Goal: Task Accomplishment & Management: Manage account settings

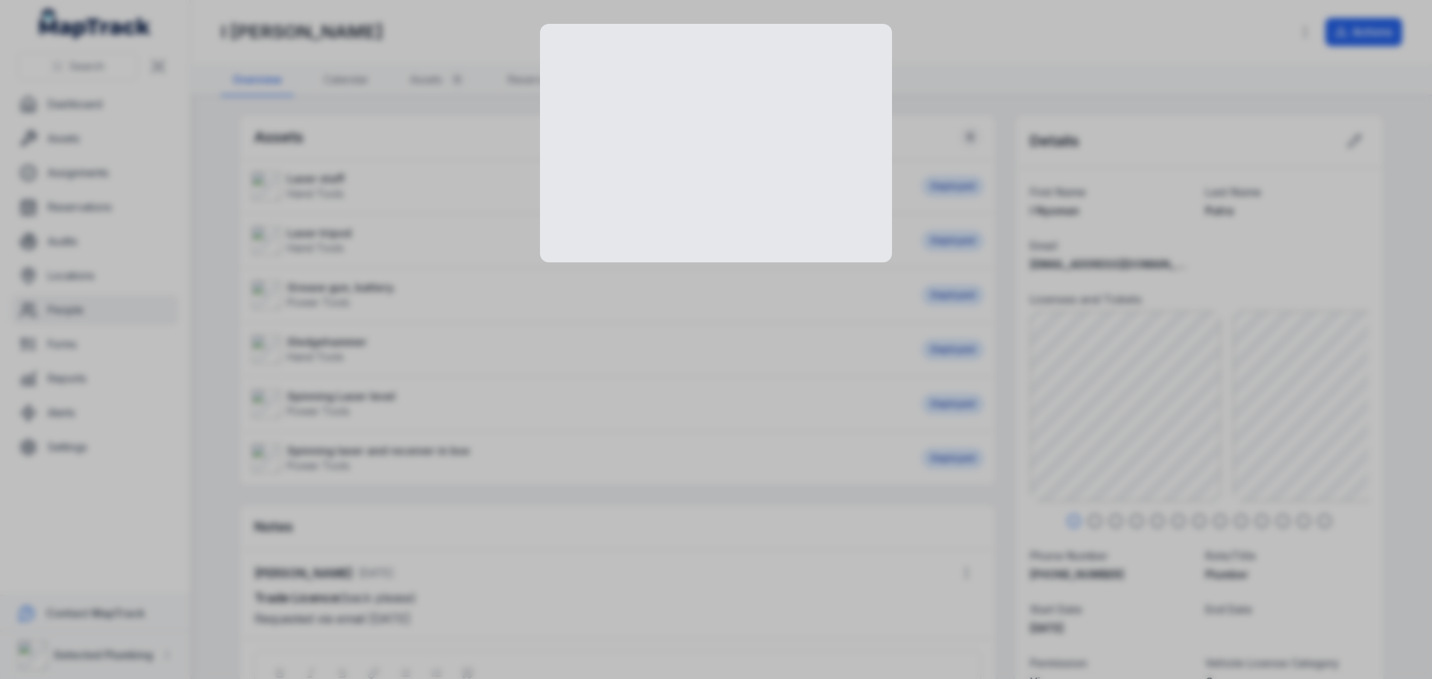
click at [1080, 428] on div at bounding box center [716, 339] width 1432 height 679
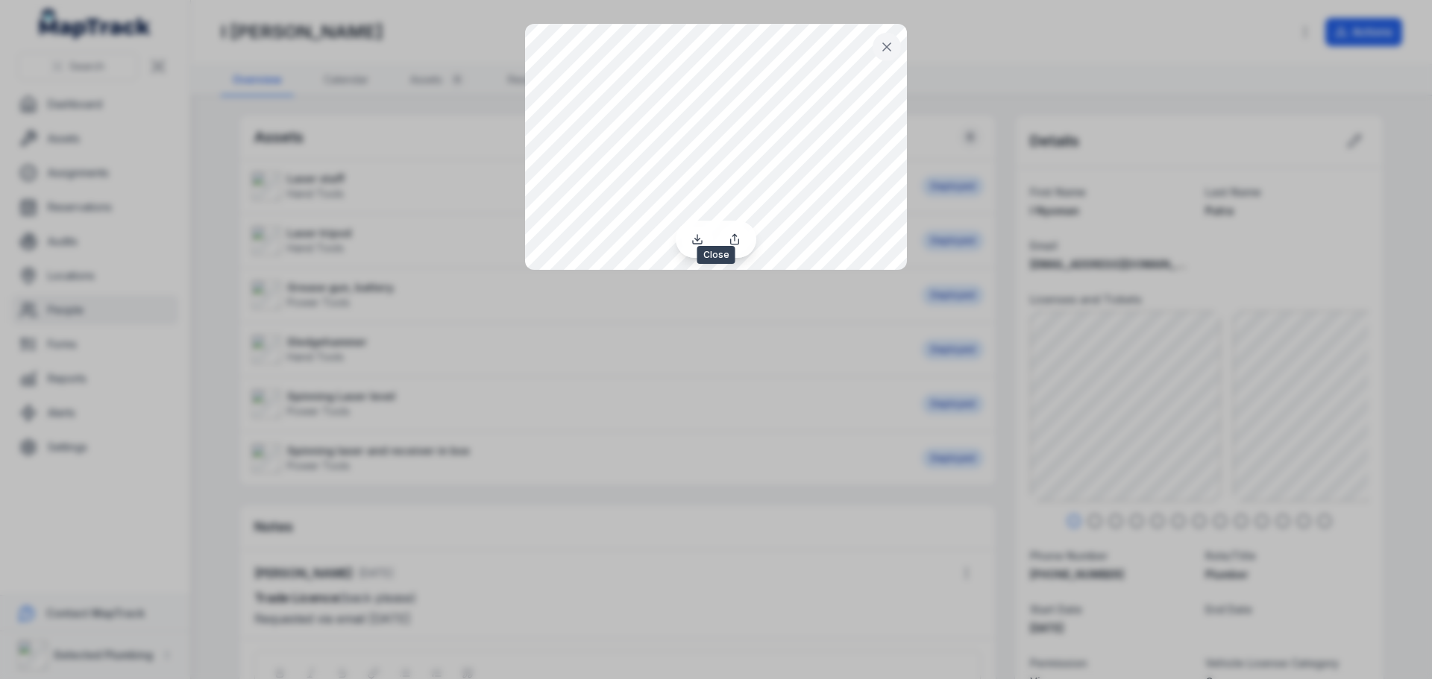
click at [883, 49] on icon at bounding box center [886, 47] width 15 height 15
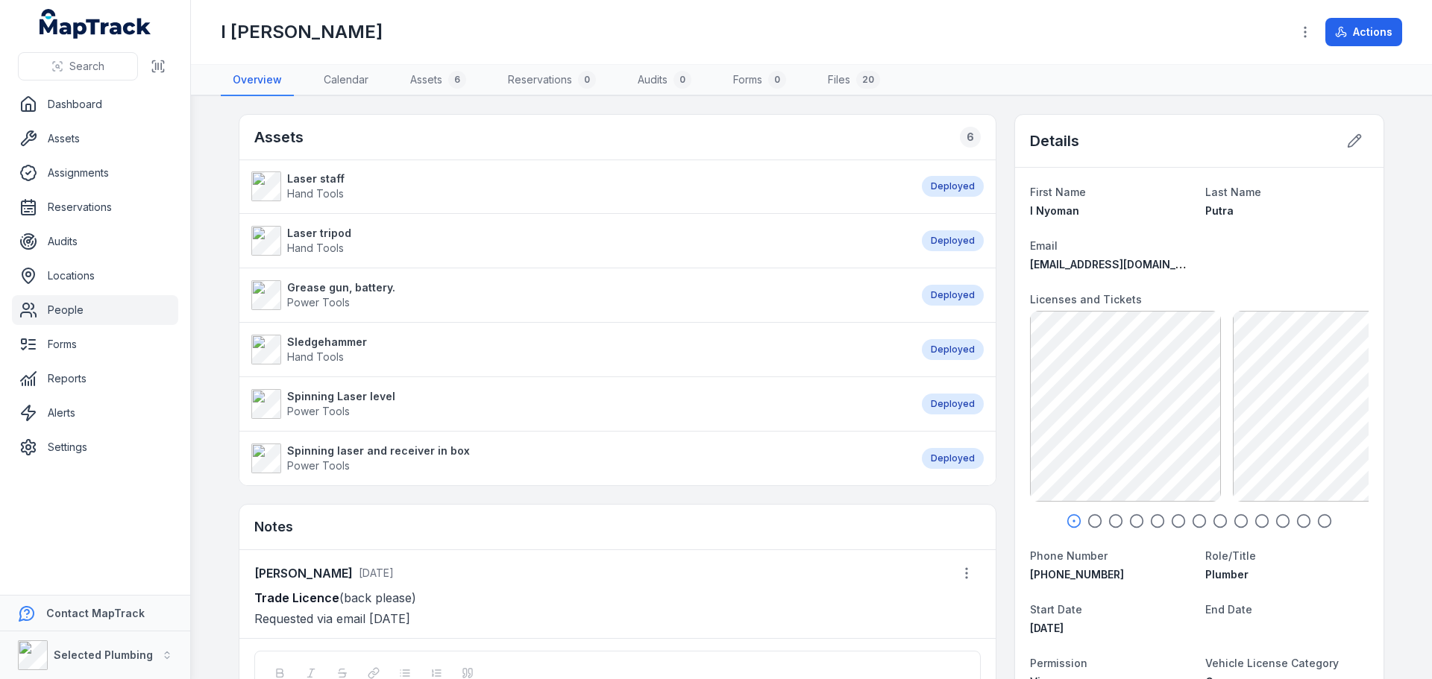
click at [1264, 406] on div at bounding box center [716, 339] width 1432 height 679
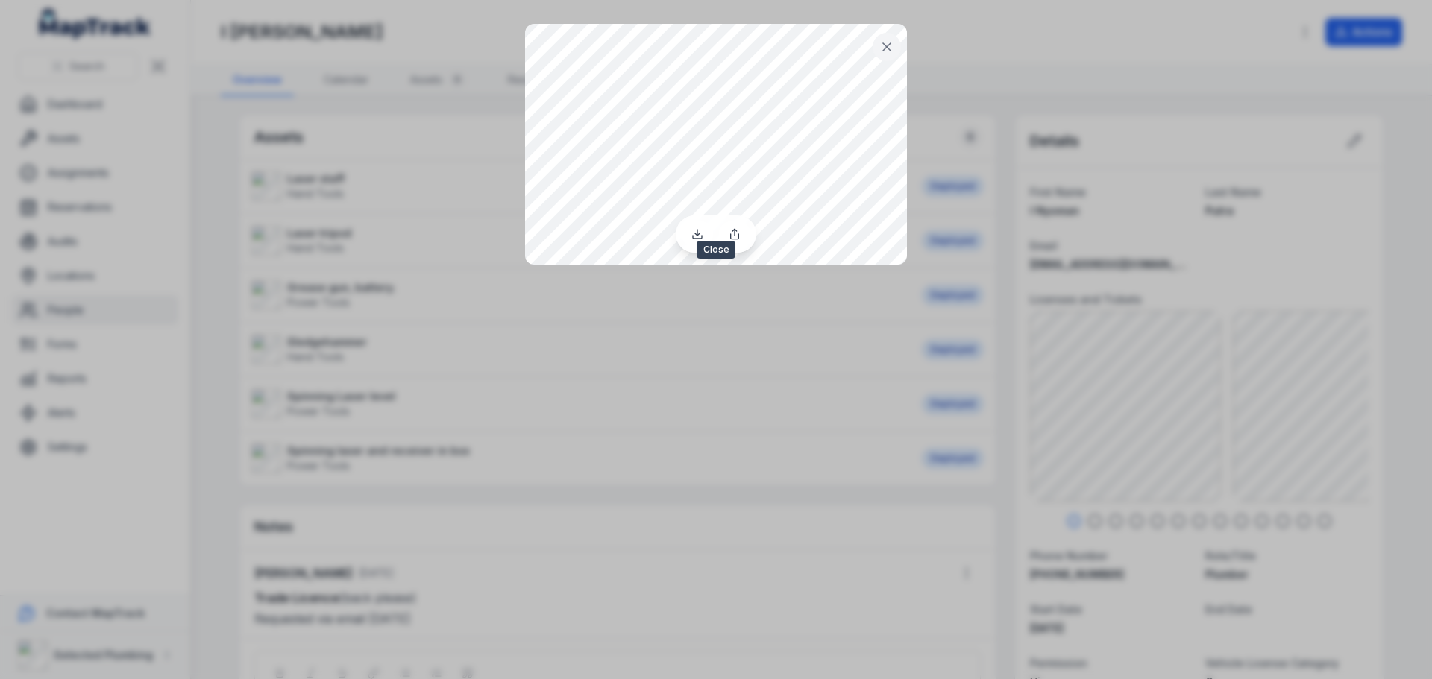
click at [888, 44] on icon at bounding box center [886, 47] width 15 height 15
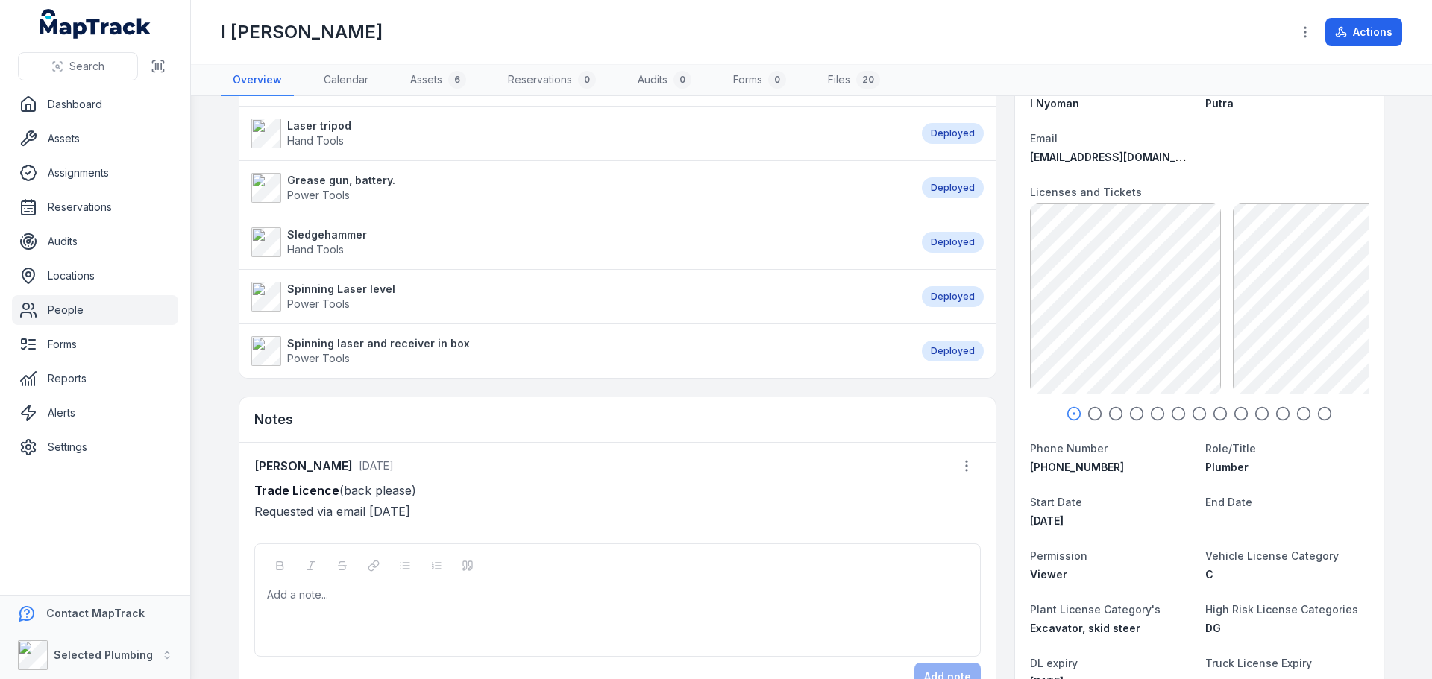
scroll to position [224, 0]
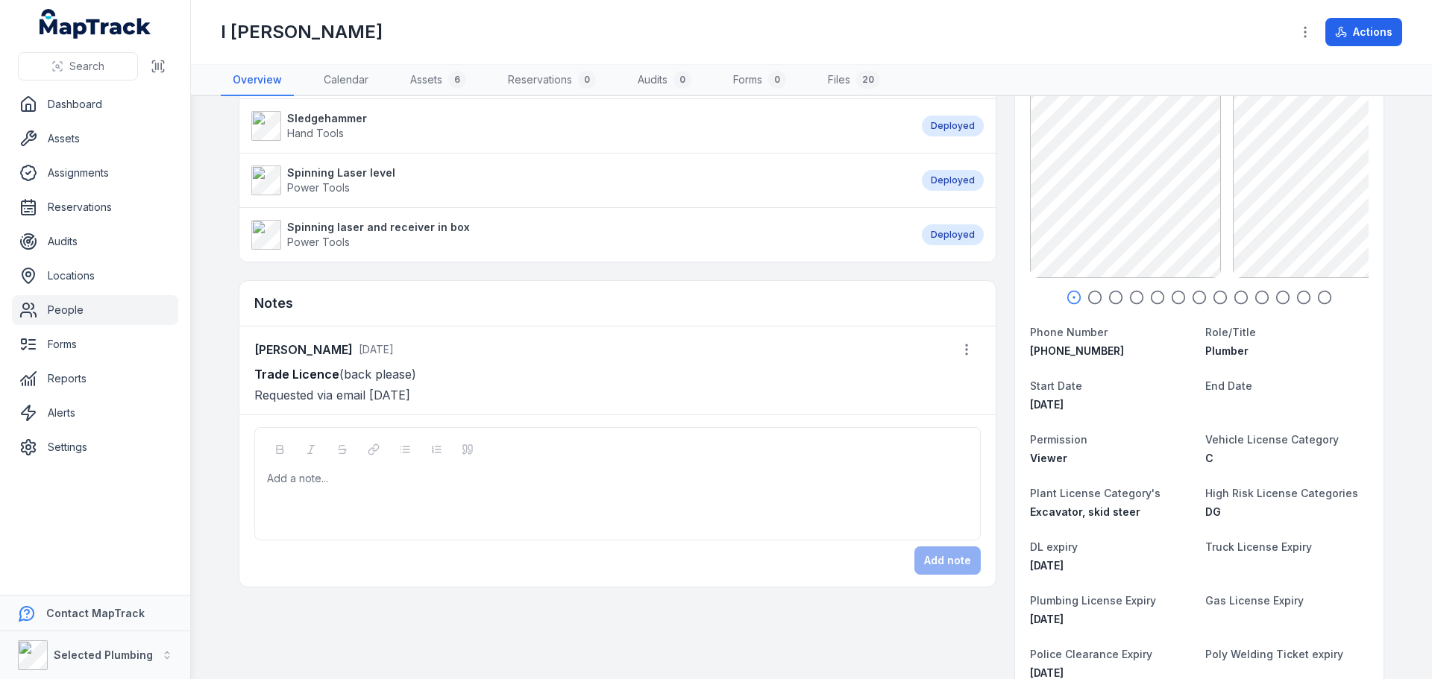
drag, startPoint x: 428, startPoint y: 371, endPoint x: 242, endPoint y: 370, distance: 185.7
click at [242, 370] on div "[PERSON_NAME] [DATE] Trade Licence (back please) Requested via email [DATE]" at bounding box center [617, 371] width 756 height 88
copy p "Trade Licence (back please)"
click at [338, 492] on div "Add a note..." at bounding box center [617, 501] width 701 height 60
paste div
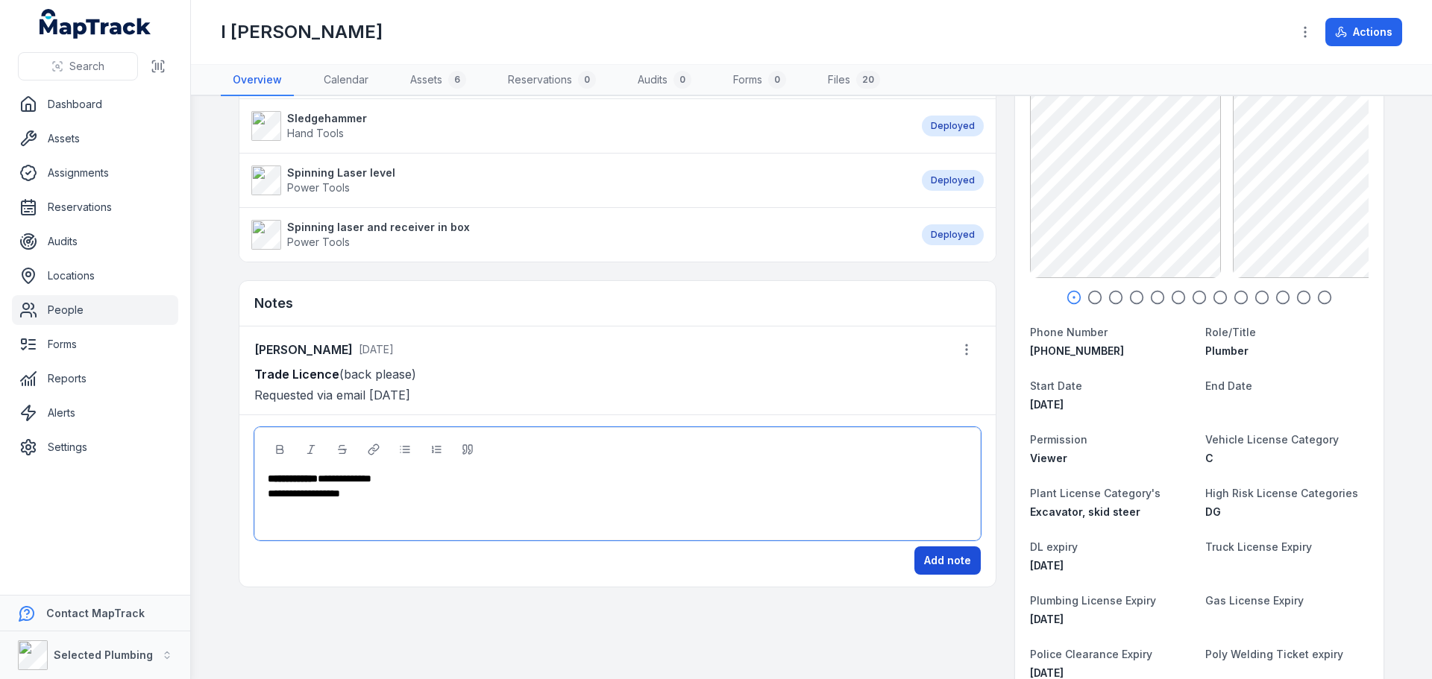
click at [960, 559] on button "Add note" at bounding box center [947, 561] width 66 height 28
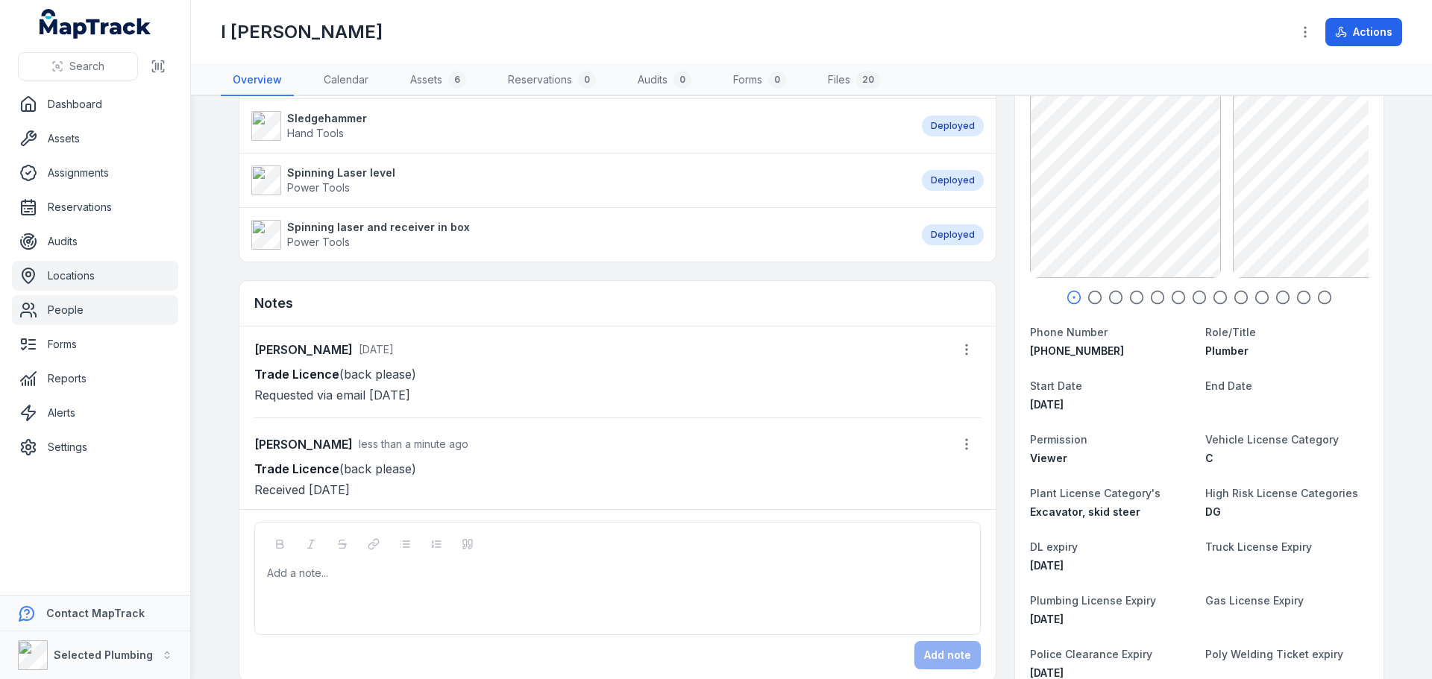
drag, startPoint x: 57, startPoint y: 306, endPoint x: 115, endPoint y: 271, distance: 67.3
click at [57, 306] on link "People" at bounding box center [95, 310] width 166 height 30
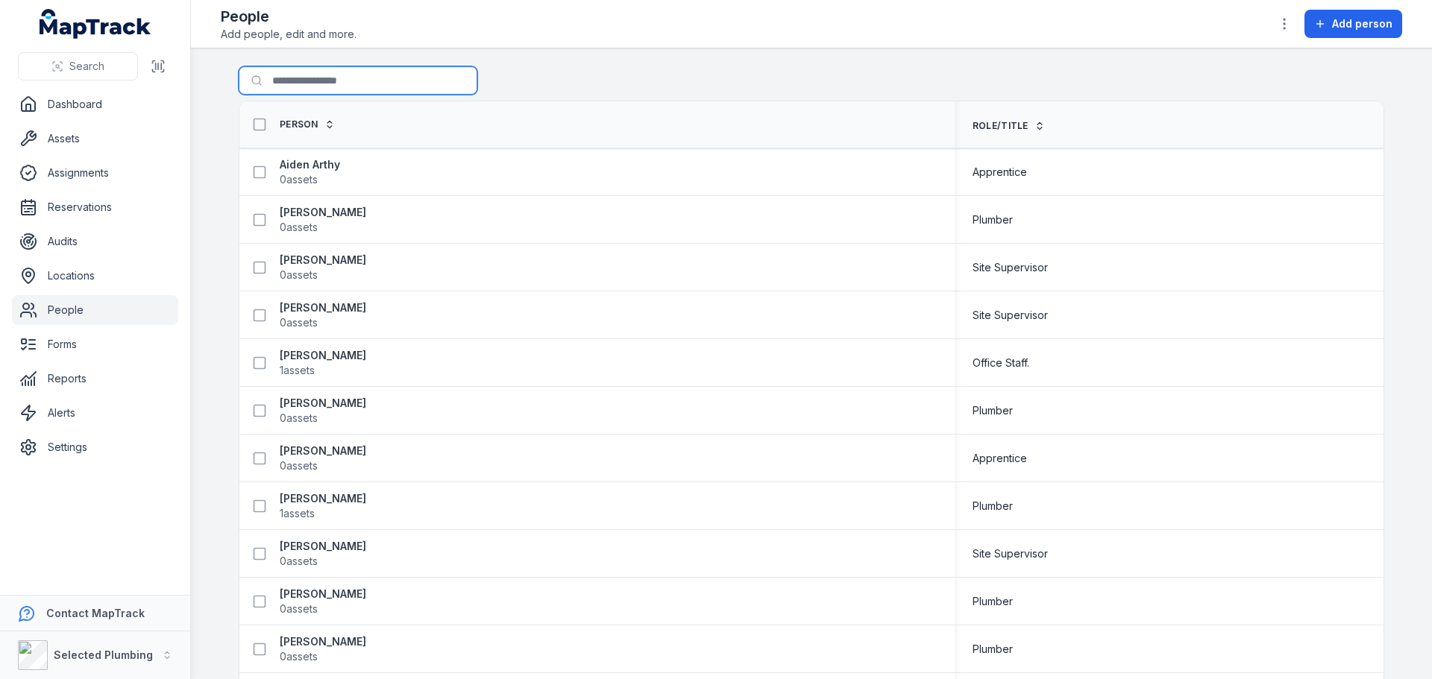
click at [295, 83] on input "Search for people" at bounding box center [358, 80] width 239 height 28
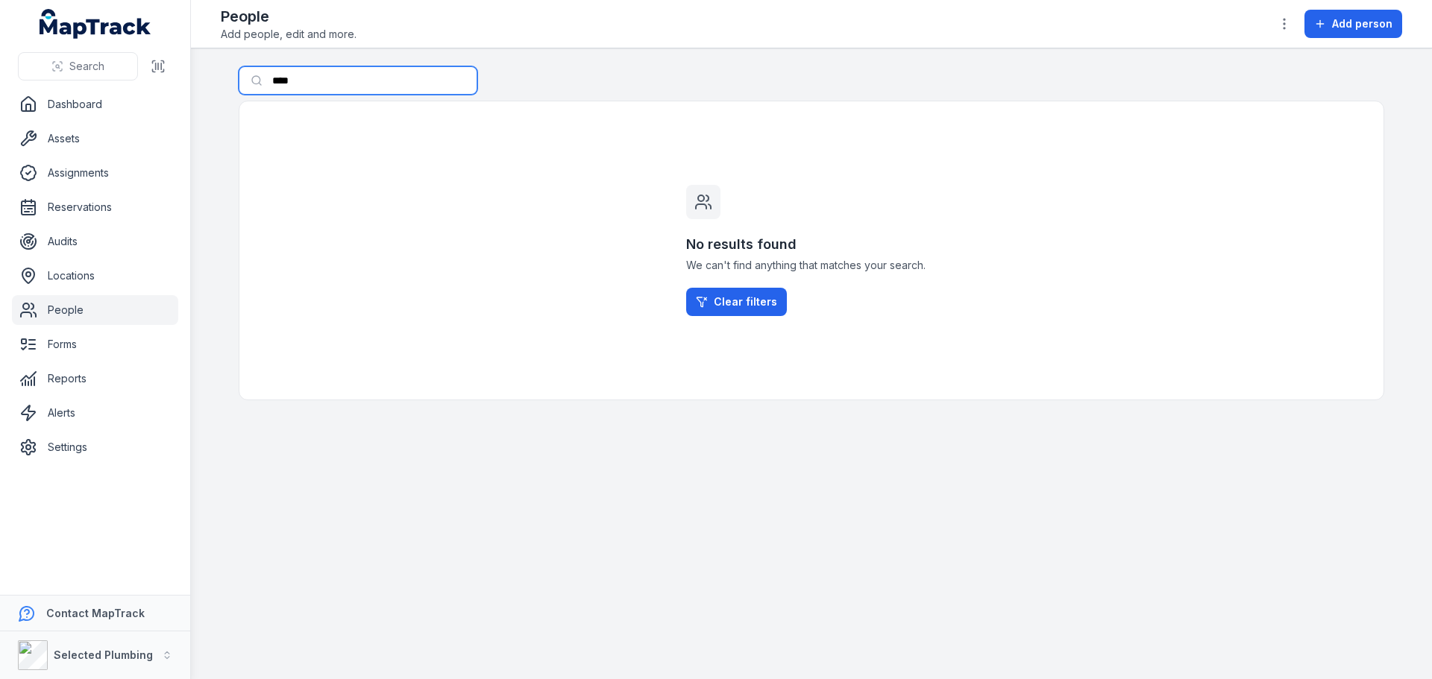
type input "****"
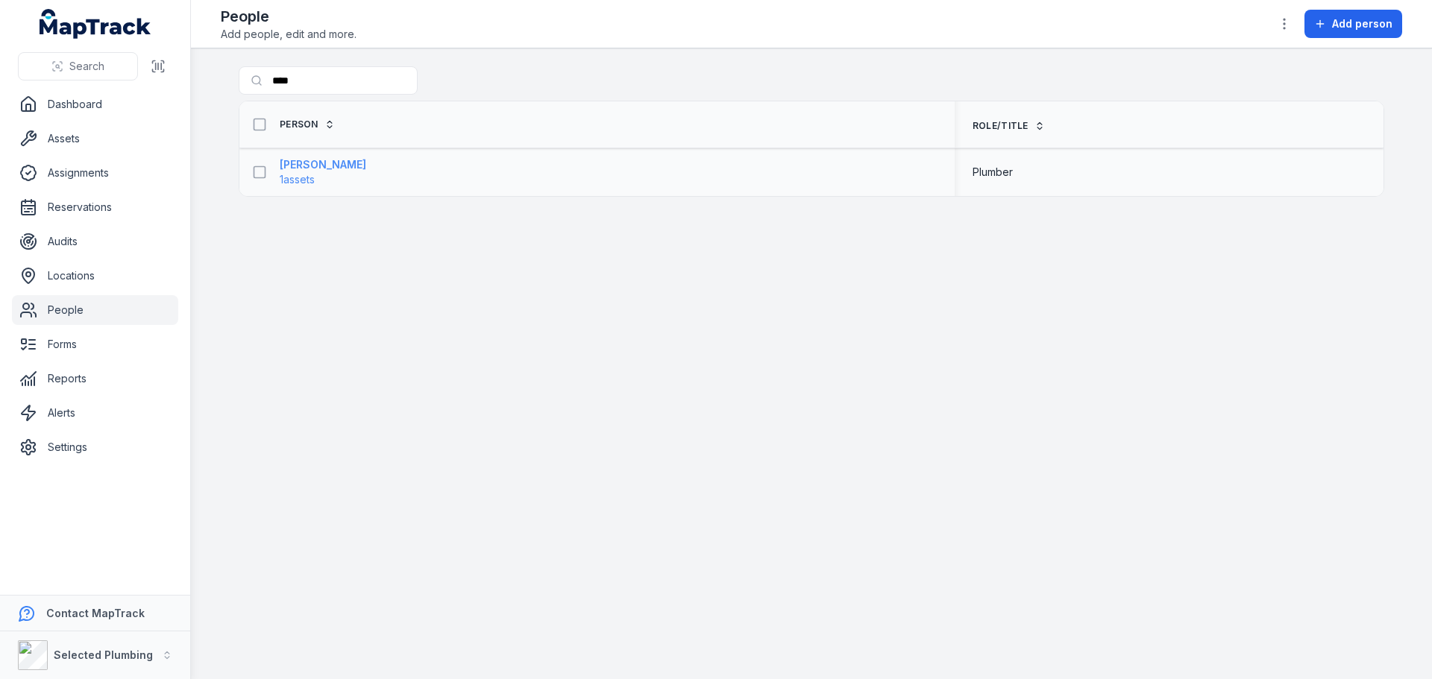
click at [316, 169] on strong "[PERSON_NAME]" at bounding box center [323, 164] width 86 height 15
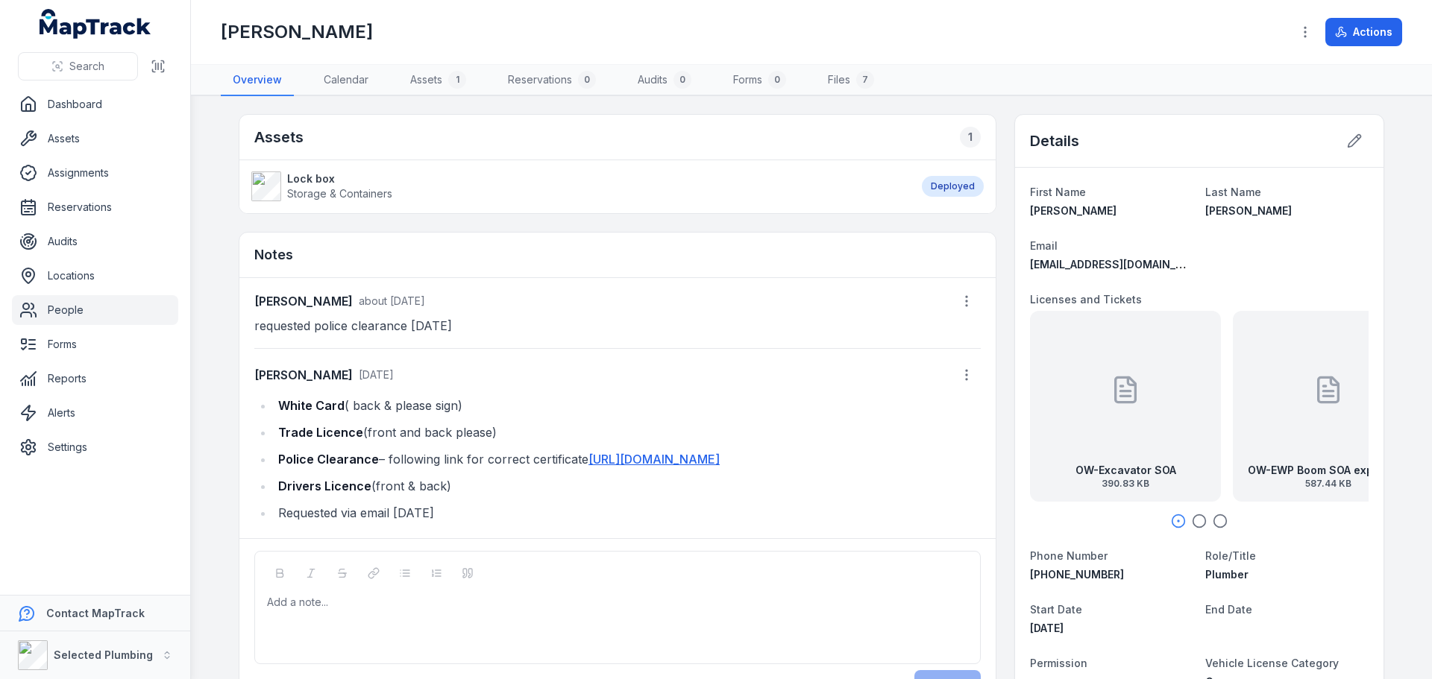
click at [293, 610] on div at bounding box center [618, 602] width 700 height 15
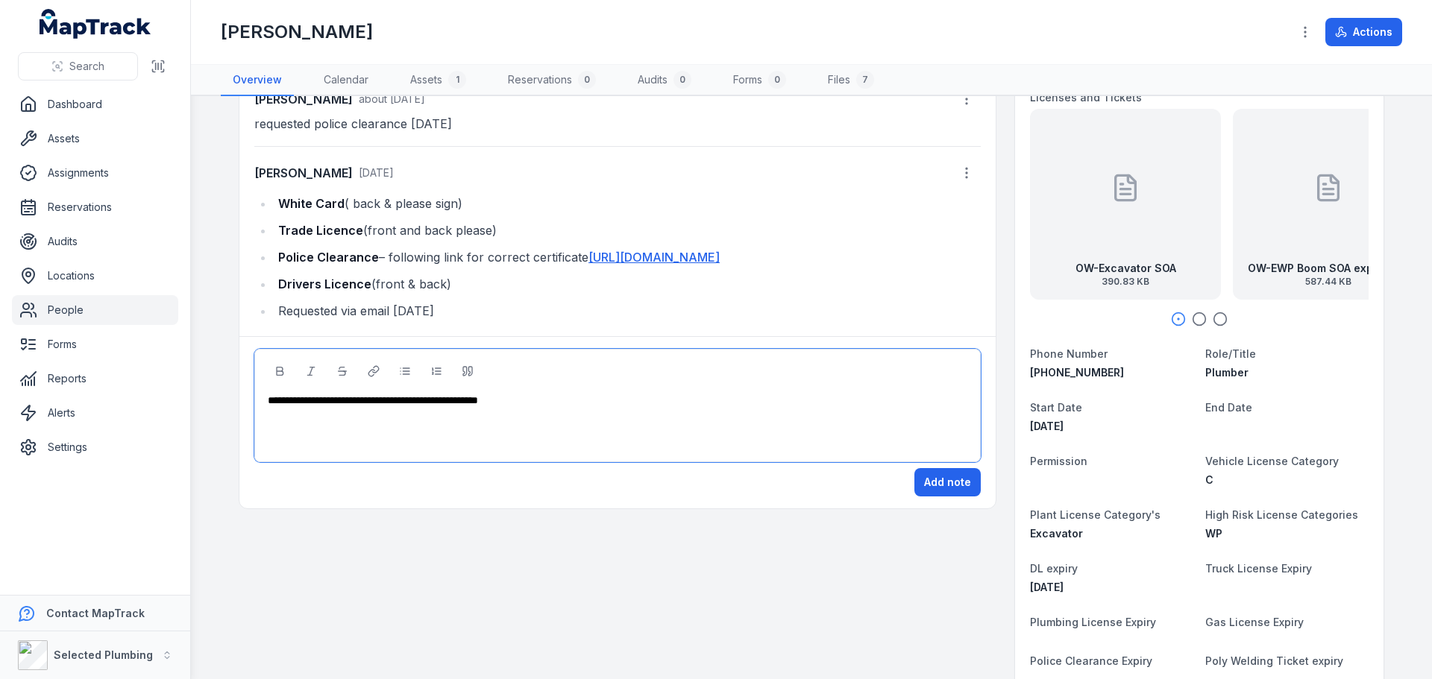
scroll to position [298, 0]
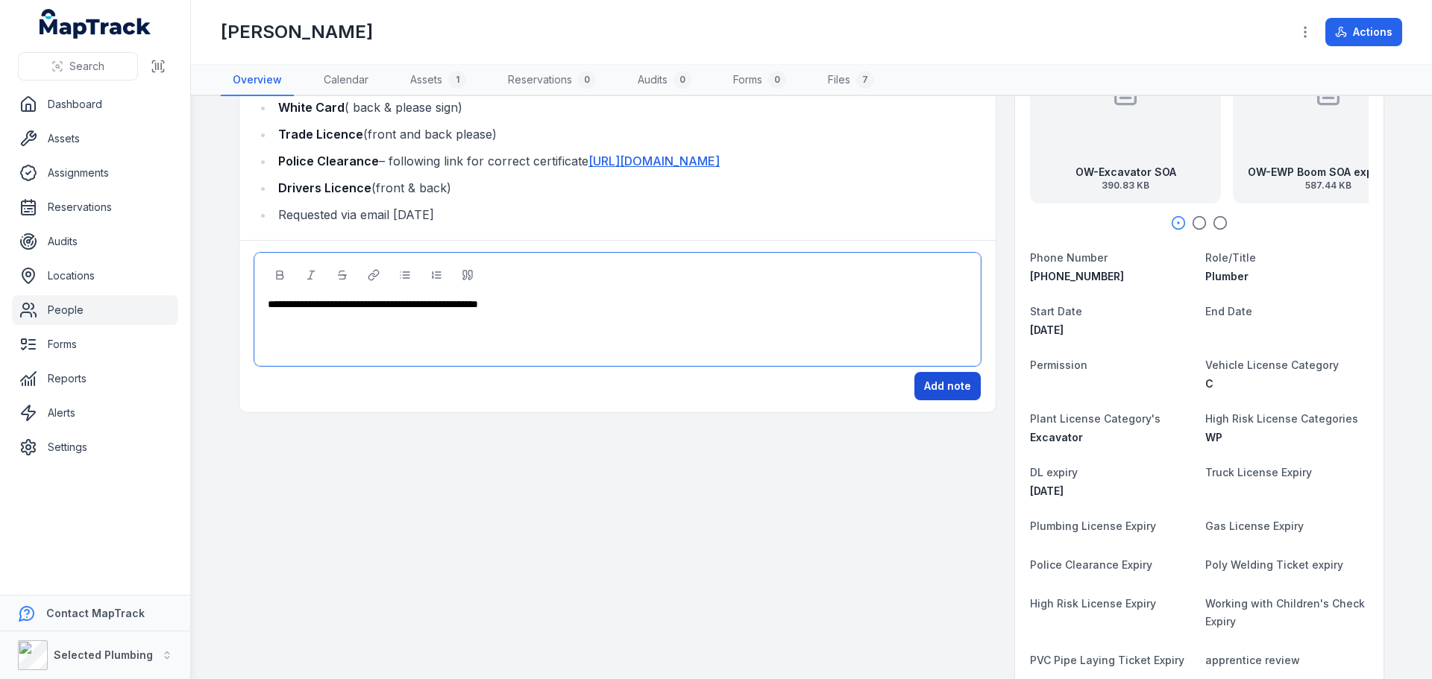
click at [942, 400] on button "Add note" at bounding box center [947, 386] width 66 height 28
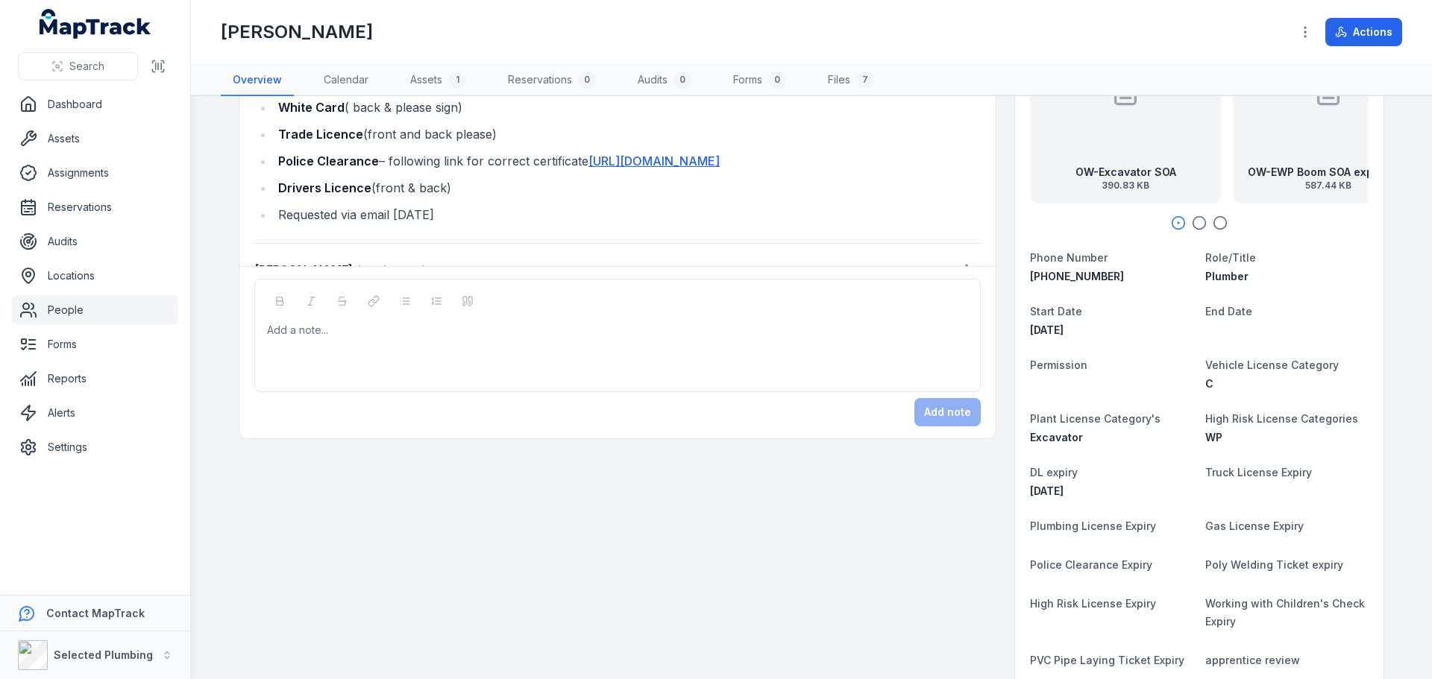
scroll to position [69, 0]
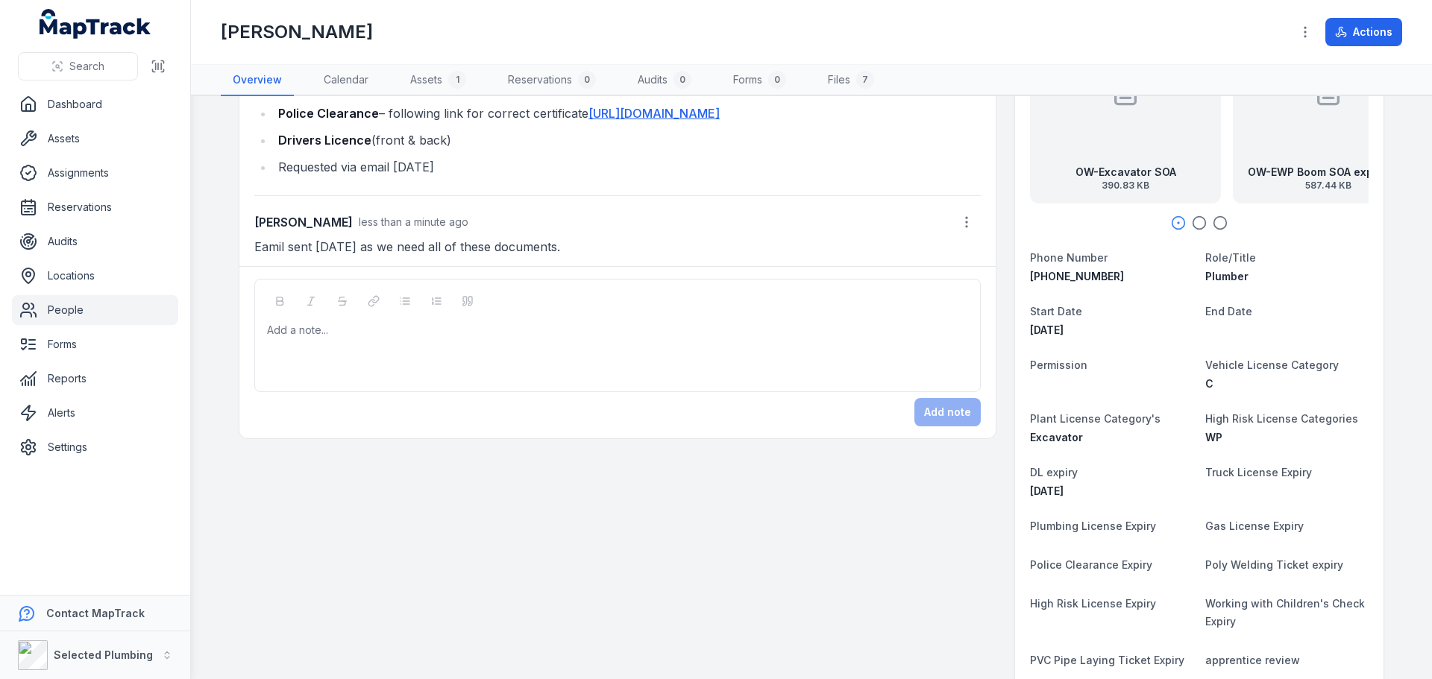
click at [84, 312] on link "People" at bounding box center [95, 310] width 166 height 30
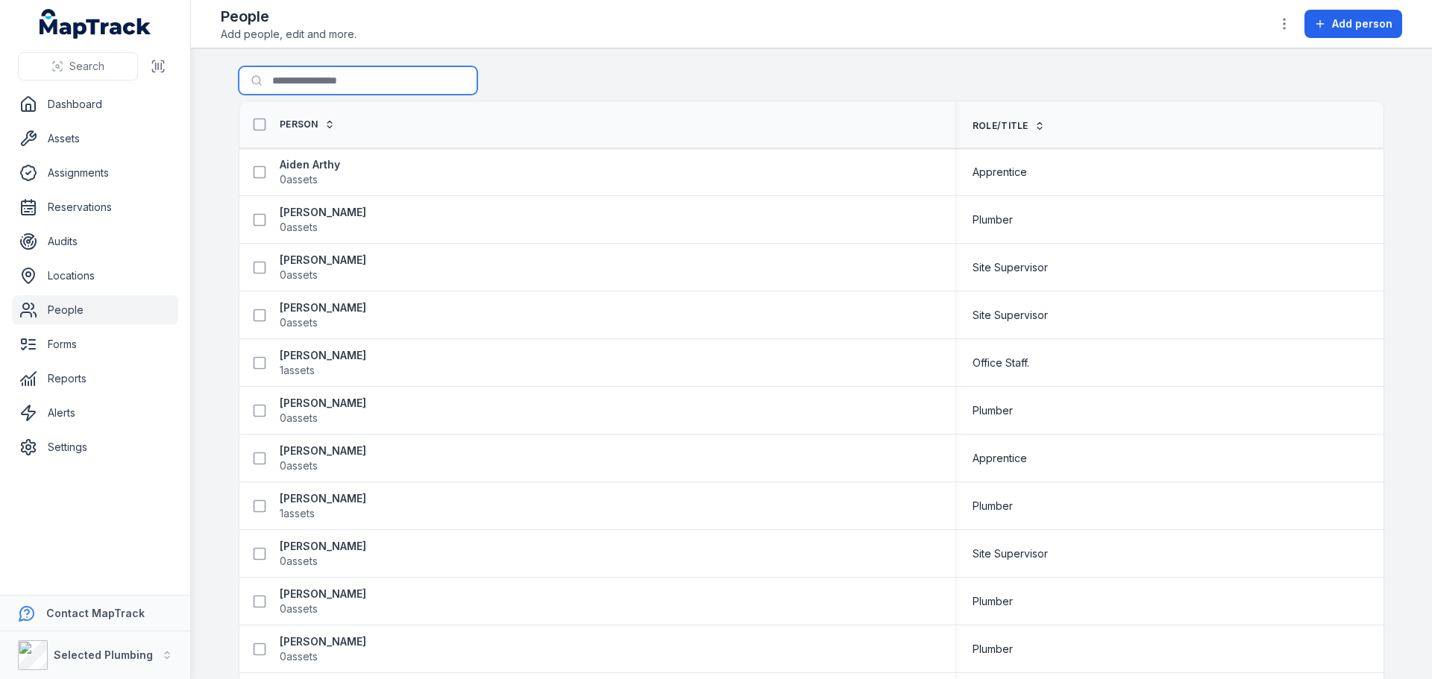
click at [285, 81] on input "Search for people" at bounding box center [358, 80] width 239 height 28
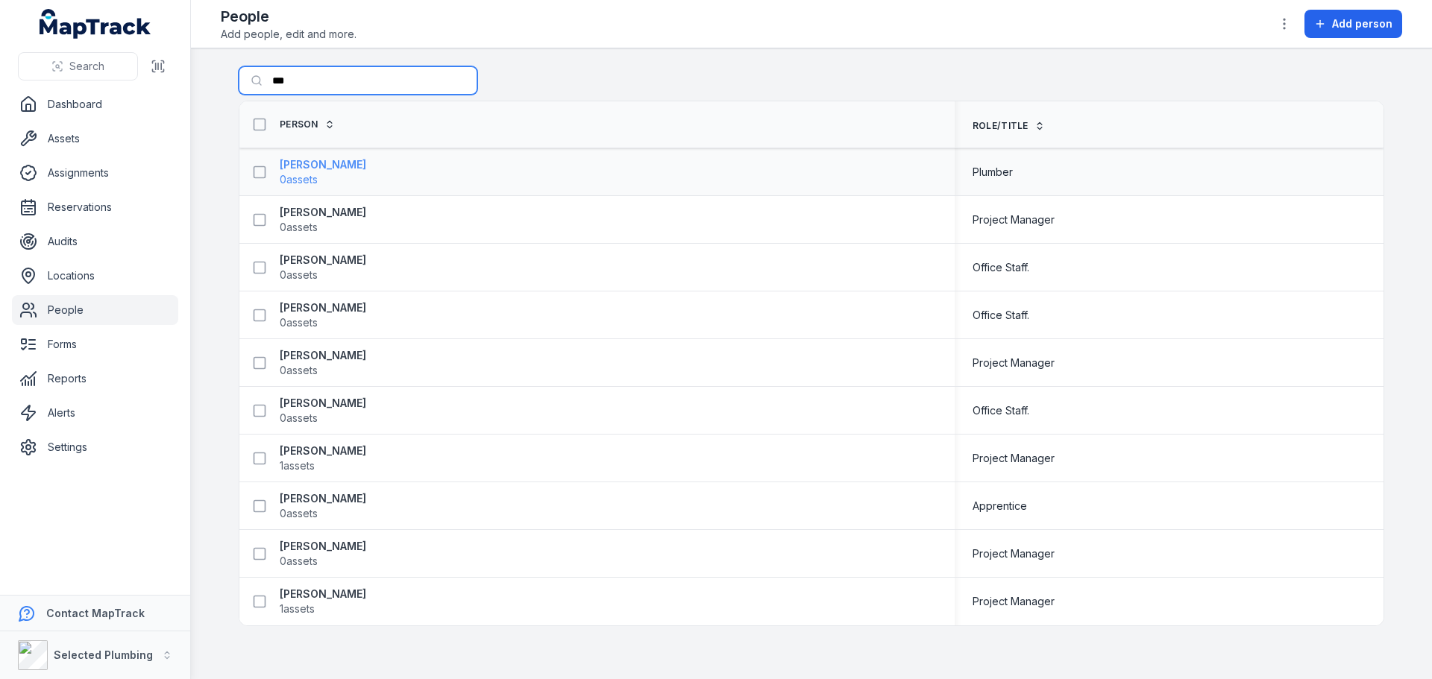
type input "***"
click at [306, 166] on strong "[PERSON_NAME]" at bounding box center [323, 164] width 86 height 15
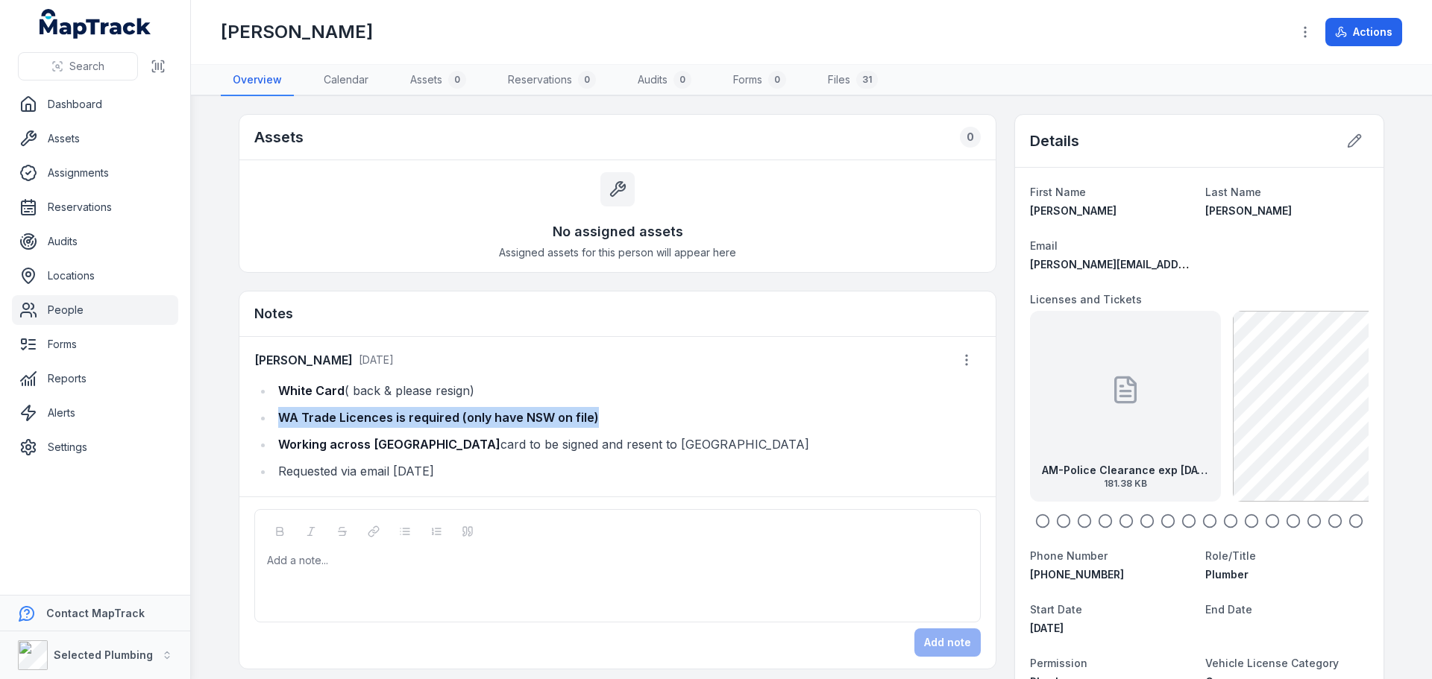
drag, startPoint x: 277, startPoint y: 415, endPoint x: 675, endPoint y: 403, distance: 398.3
click at [675, 403] on ul "White Card ( back & please resign) WA Trade Licences is required (only have NSW…" at bounding box center [617, 430] width 726 height 101
copy strong "WA Trade Licences is required (only have NSW on file)"
click at [285, 564] on div at bounding box center [618, 560] width 700 height 15
paste div
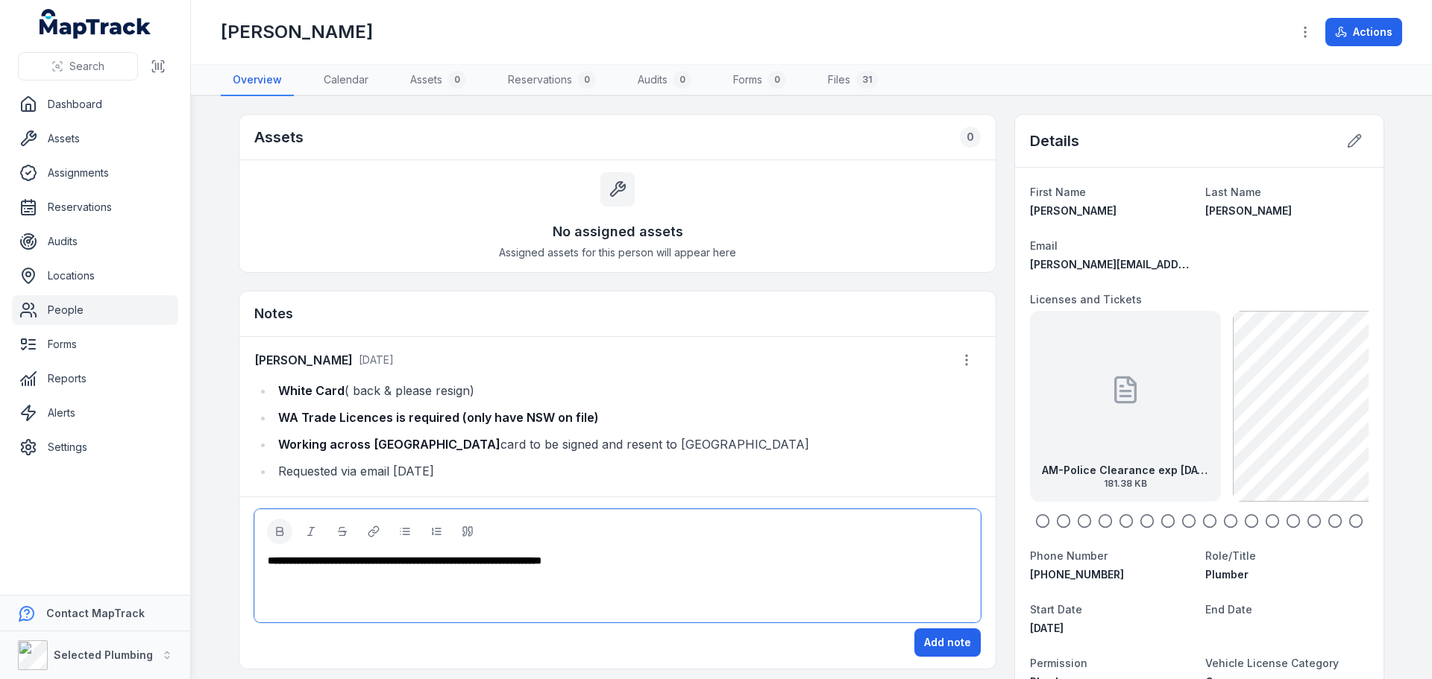
click at [1035, 526] on icon "button" at bounding box center [1042, 521] width 15 height 15
click at [1063, 514] on icon "button" at bounding box center [1063, 521] width 15 height 15
click at [1078, 515] on circle "button" at bounding box center [1084, 521] width 13 height 13
click at [1121, 520] on icon "button" at bounding box center [1125, 521] width 15 height 15
click at [1106, 520] on circle "button" at bounding box center [1105, 521] width 13 height 13
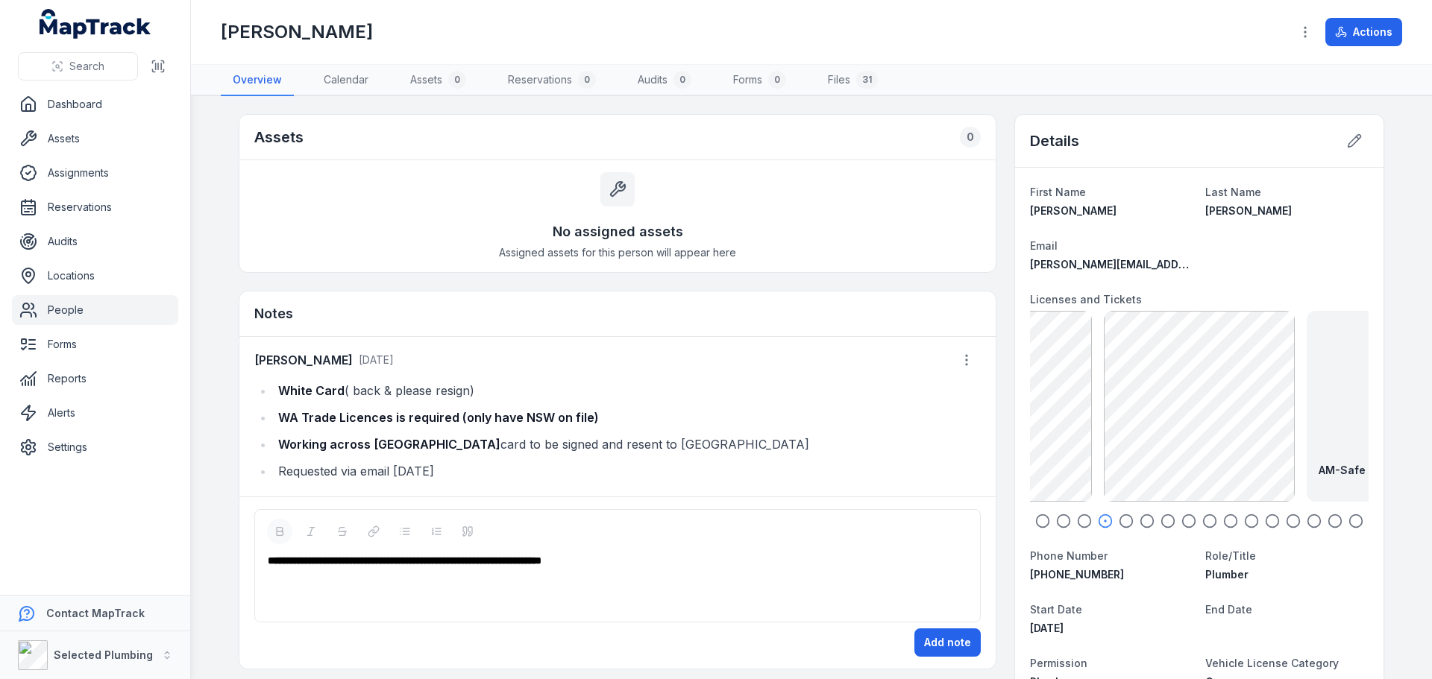
click at [1123, 521] on icon "button" at bounding box center [1125, 521] width 15 height 15
click at [1148, 522] on icon "button" at bounding box center [1146, 521] width 15 height 15
click at [1163, 522] on icon "button" at bounding box center [1167, 521] width 15 height 15
click at [1183, 521] on icon "button" at bounding box center [1188, 521] width 15 height 15
click at [1207, 517] on icon "button" at bounding box center [1209, 521] width 15 height 15
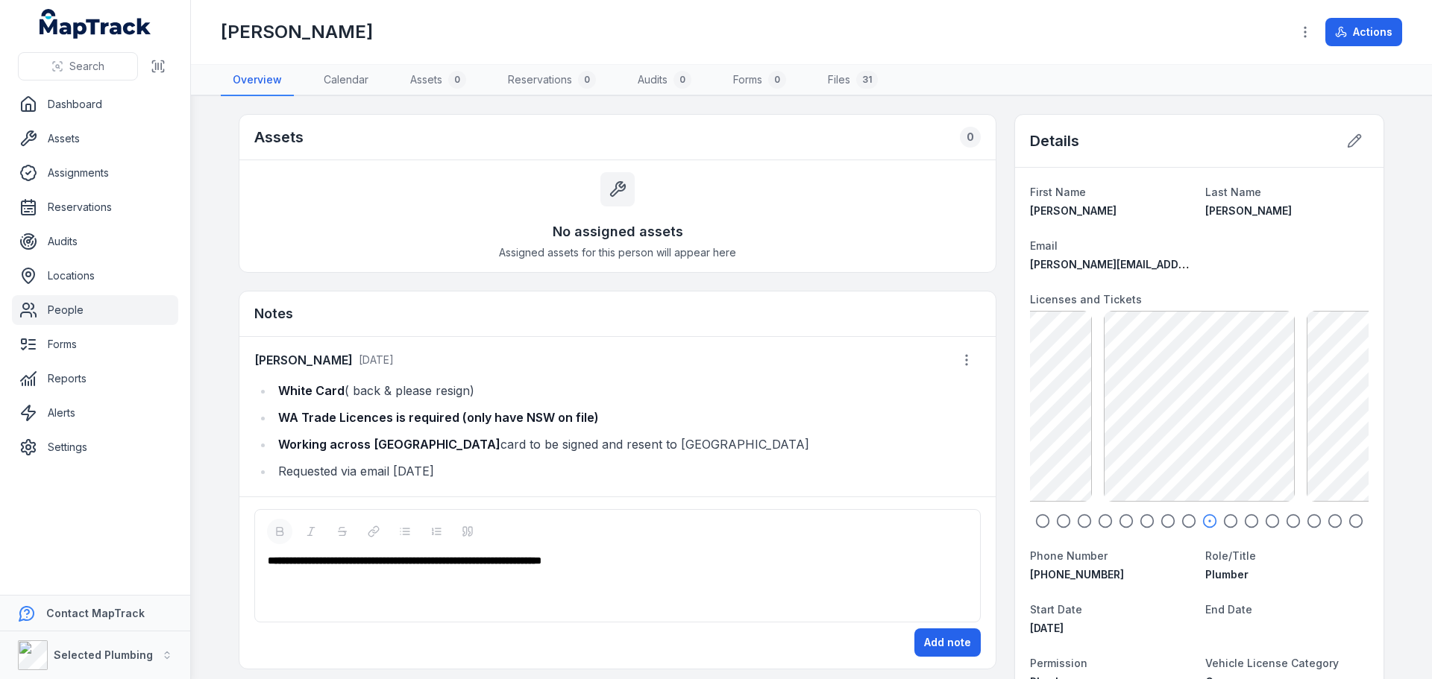
click at [1225, 520] on icon "button" at bounding box center [1230, 521] width 15 height 15
click at [265, 445] on ul "White Card ( back & please resign) WA Trade Licences is required (only have NSW…" at bounding box center [617, 430] width 726 height 101
drag, startPoint x: 611, startPoint y: 446, endPoint x: 274, endPoint y: 444, distance: 337.0
click at [274, 444] on li "Working across Borders card to be signed and resent to [GEOGRAPHIC_DATA]" at bounding box center [627, 444] width 707 height 21
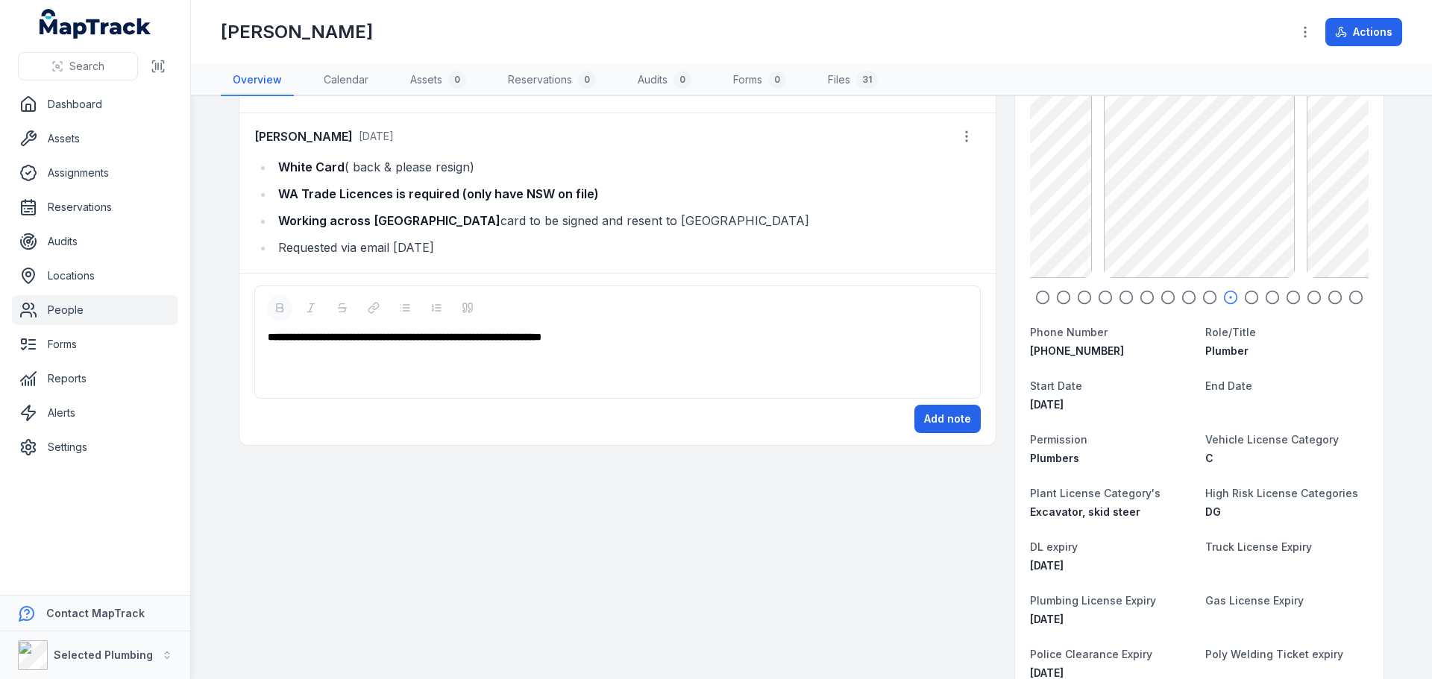
click at [668, 336] on div "**********" at bounding box center [618, 337] width 700 height 15
drag, startPoint x: 274, startPoint y: 218, endPoint x: 684, endPoint y: 210, distance: 410.2
click at [684, 210] on ul "White Card ( back & please resign) WA Trade Licences is required (only have NSW…" at bounding box center [617, 207] width 726 height 101
click at [671, 336] on div "**********" at bounding box center [618, 337] width 700 height 15
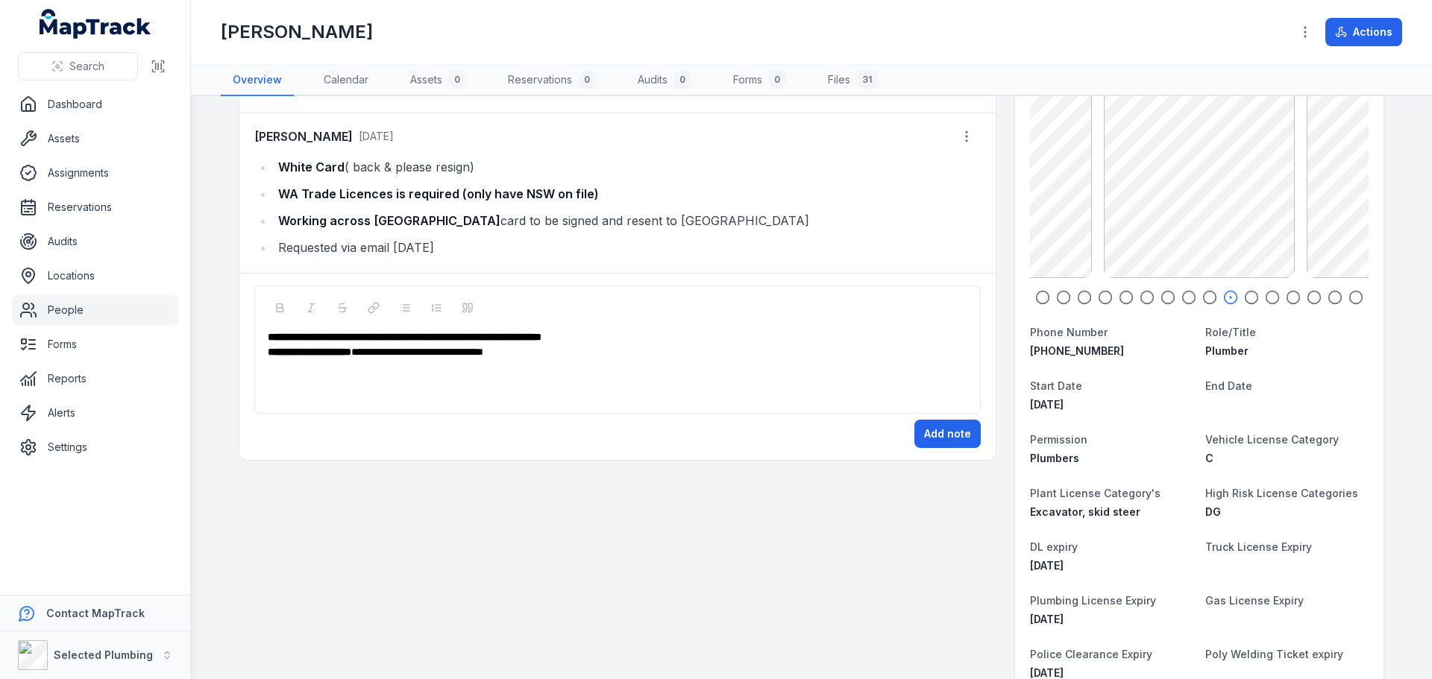
drag, startPoint x: 294, startPoint y: 166, endPoint x: 511, endPoint y: 165, distance: 217.0
click at [511, 165] on li "White Card ( back & please resign)" at bounding box center [627, 167] width 707 height 21
copy li "White Card ( back & please resign)"
click at [571, 353] on div "**********" at bounding box center [618, 351] width 700 height 15
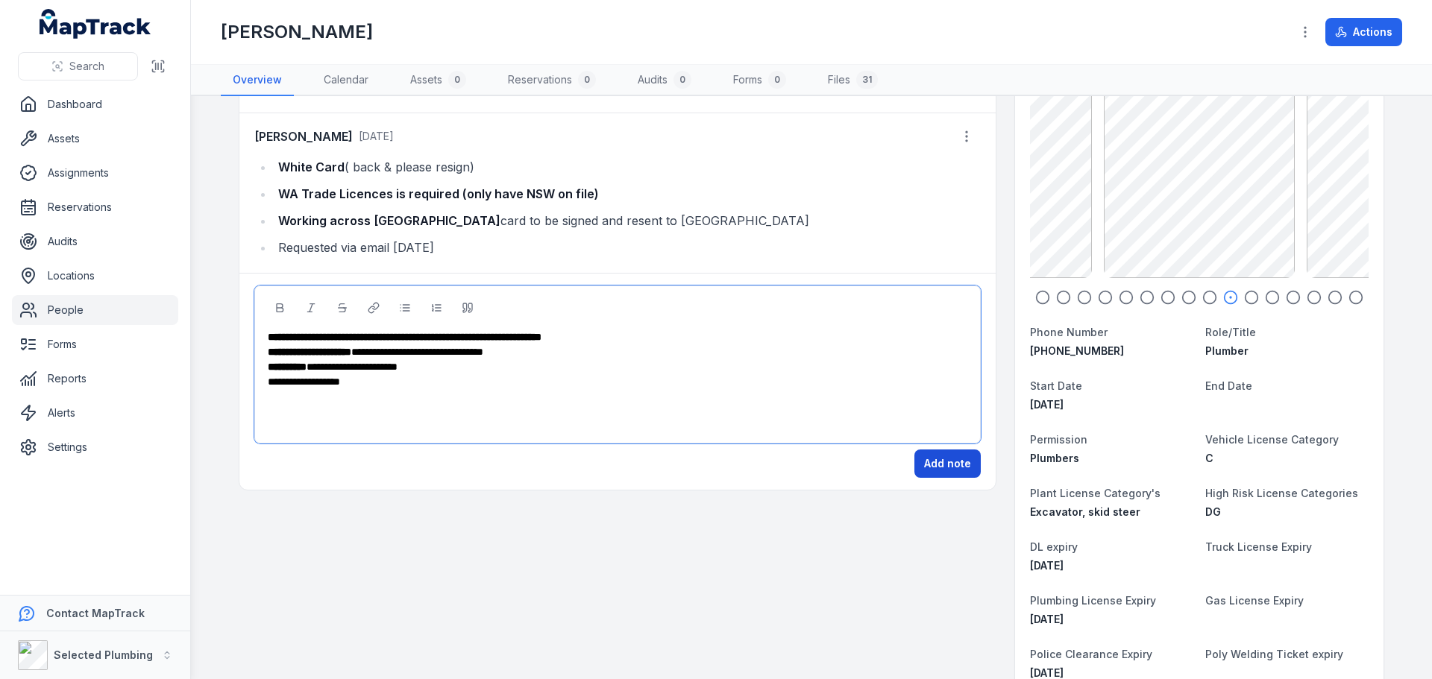
click at [927, 460] on button "Add note" at bounding box center [947, 464] width 66 height 28
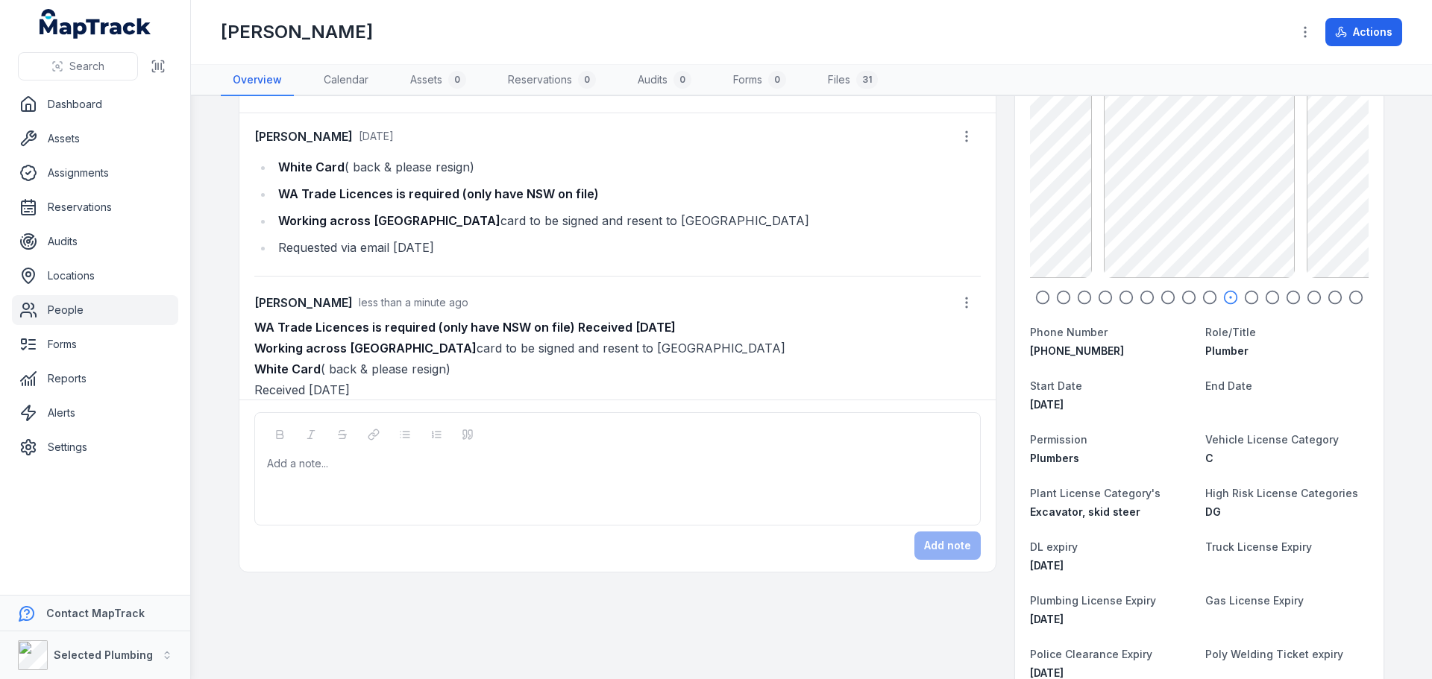
scroll to position [0, 0]
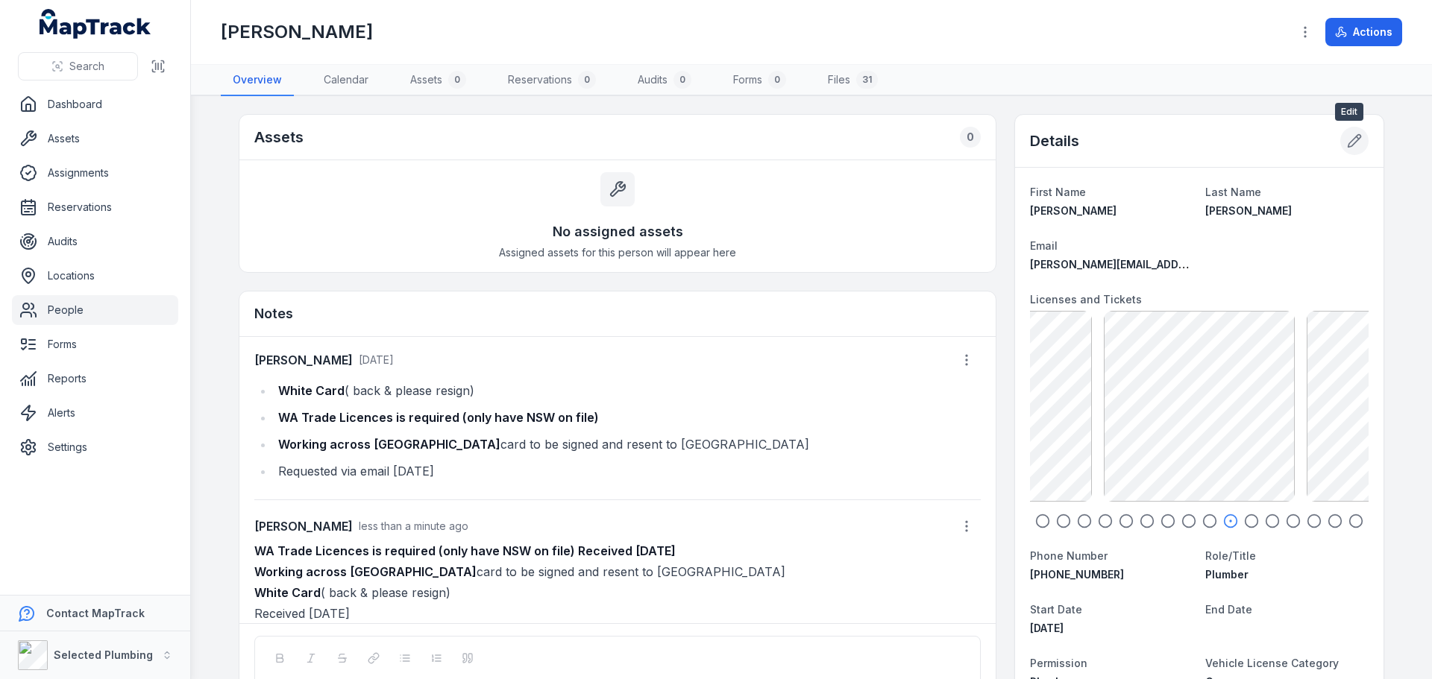
click at [1347, 142] on icon at bounding box center [1354, 140] width 15 height 15
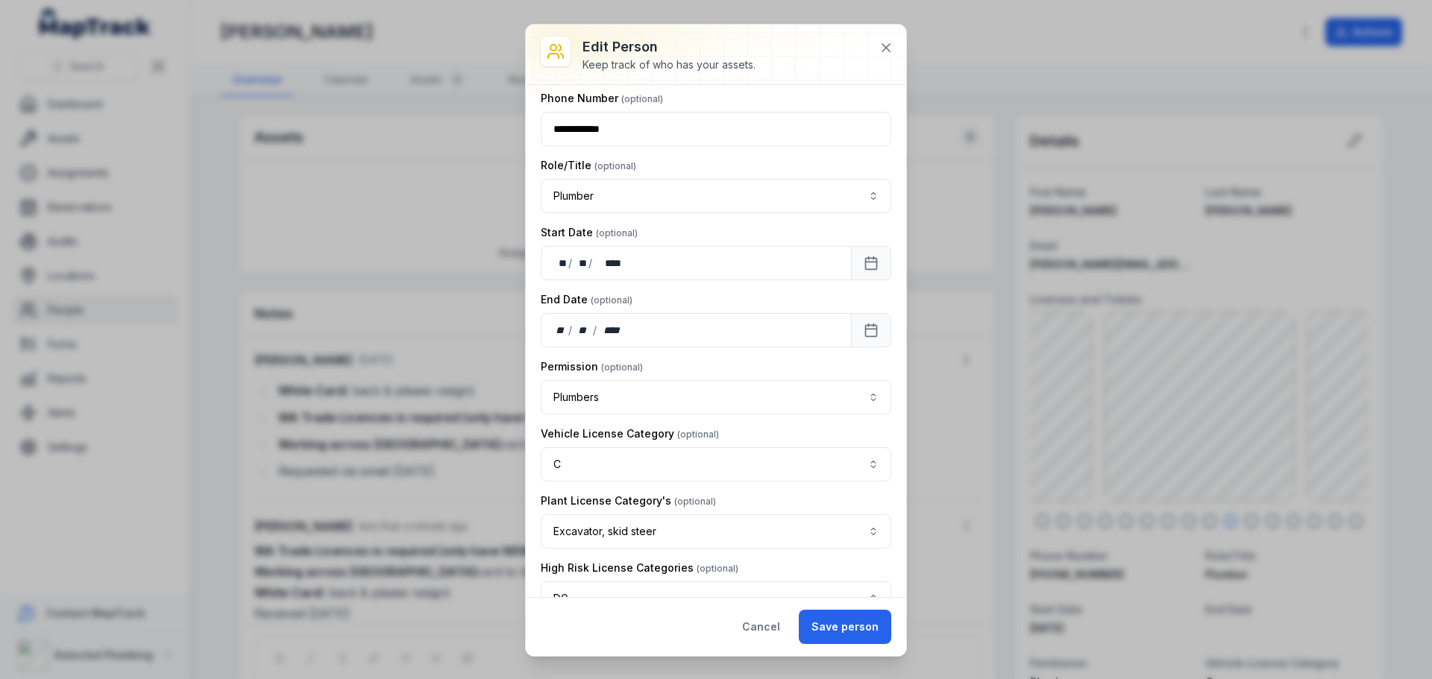
scroll to position [671, 0]
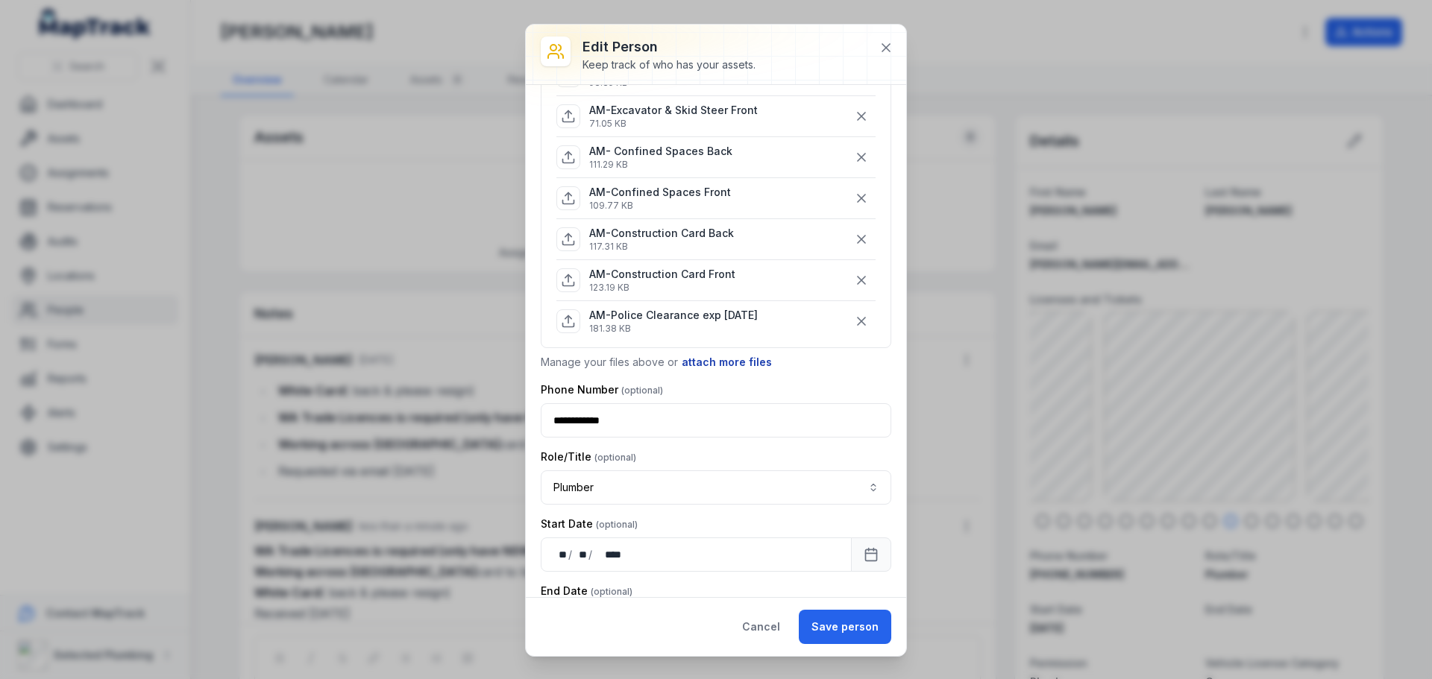
click at [711, 371] on button "attach more files" at bounding box center [727, 362] width 92 height 16
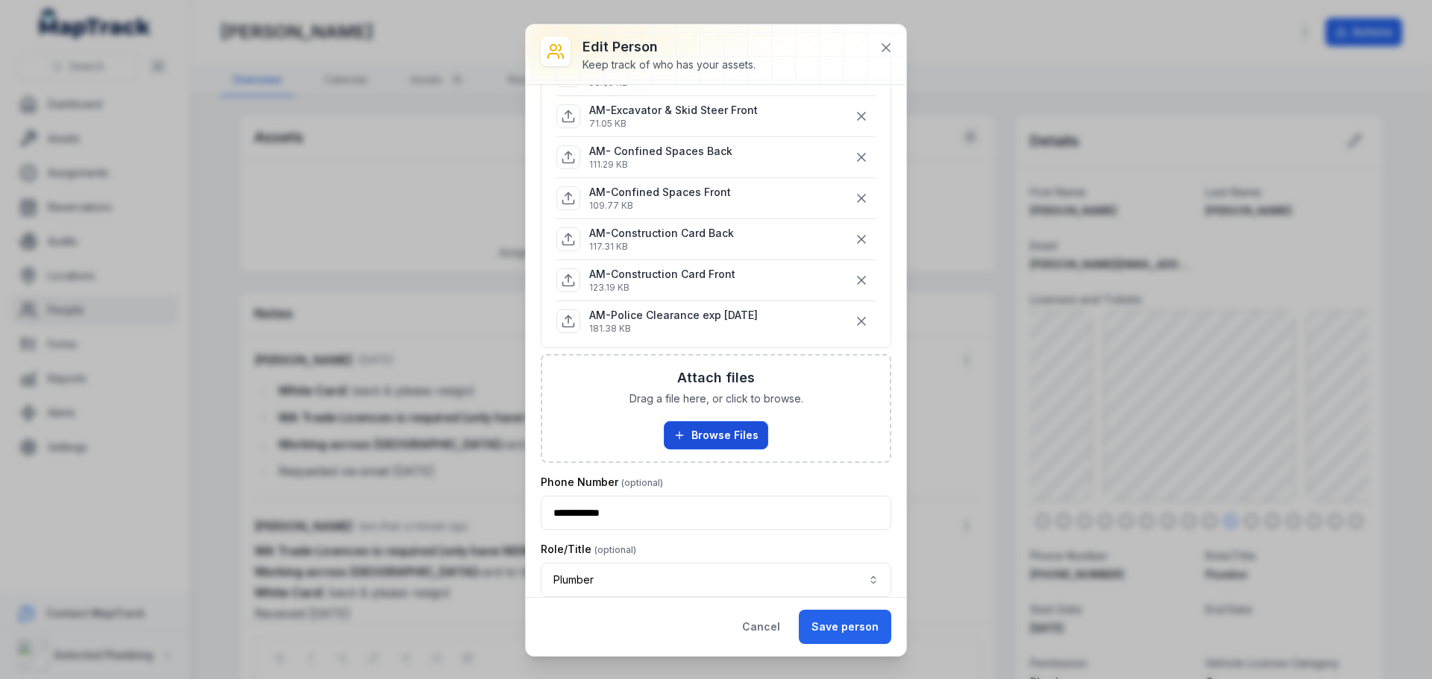
click at [738, 450] on button "Browse Files" at bounding box center [716, 435] width 104 height 28
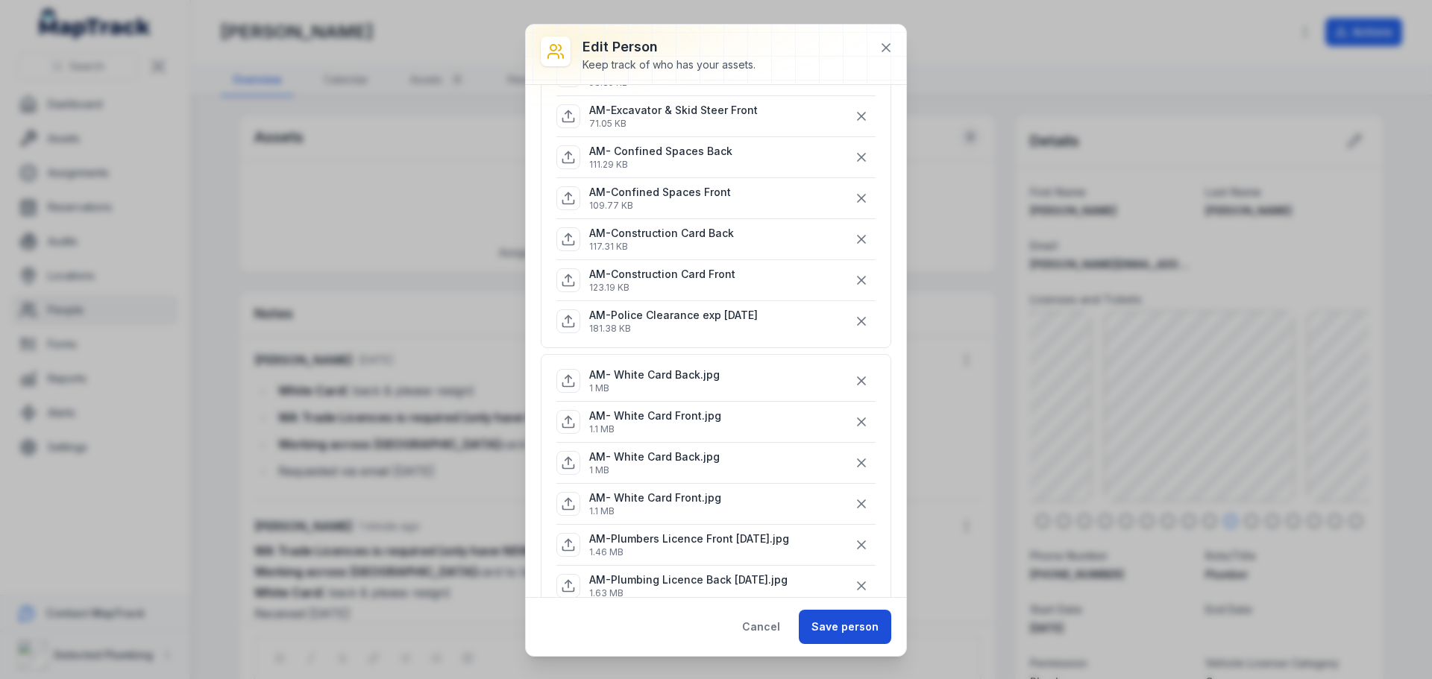
click at [854, 629] on button "Save person" at bounding box center [845, 627] width 92 height 34
